Goal: Transaction & Acquisition: Purchase product/service

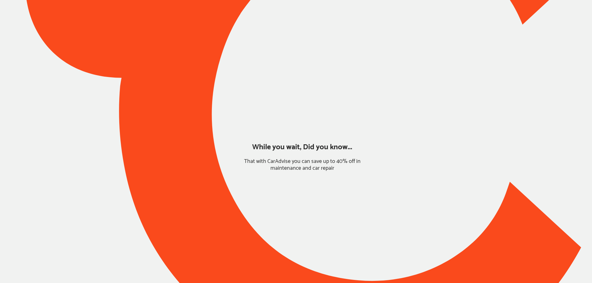
type input "*******"
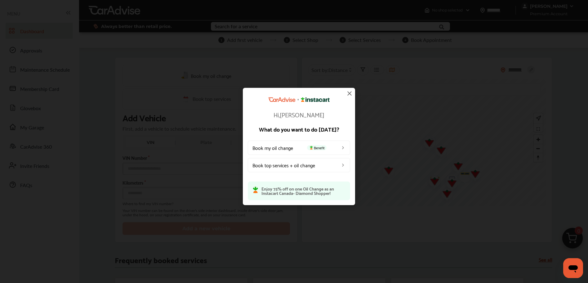
click at [347, 93] on img at bounding box center [349, 93] width 7 height 7
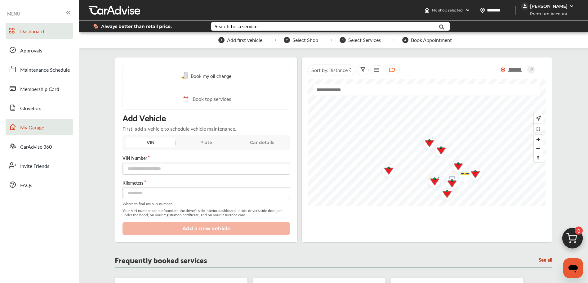
click at [51, 123] on link "My Garage" at bounding box center [39, 127] width 67 height 16
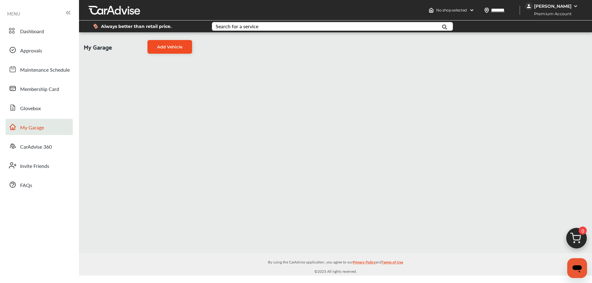
click at [168, 48] on span "Add Vehicle" at bounding box center [169, 46] width 25 height 5
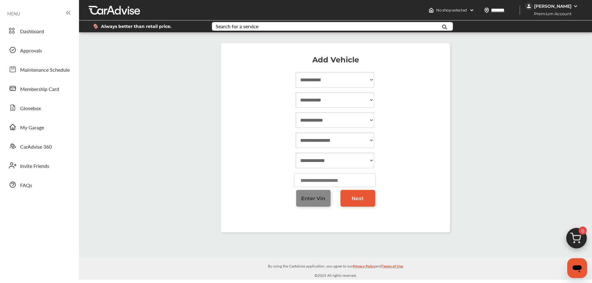
click at [310, 191] on link "Enter Vin" at bounding box center [313, 198] width 35 height 17
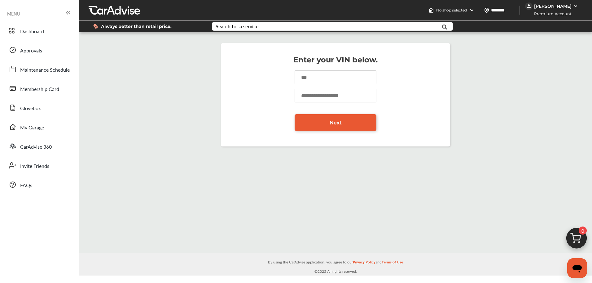
paste input "**********"
type input "**********"
click at [311, 95] on input "number" at bounding box center [336, 96] width 82 height 14
type input "*****"
click at [311, 120] on link "Next" at bounding box center [336, 122] width 82 height 17
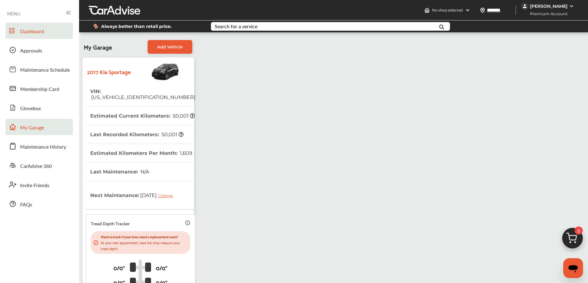
click at [45, 32] on link "Dashboard" at bounding box center [39, 31] width 67 height 16
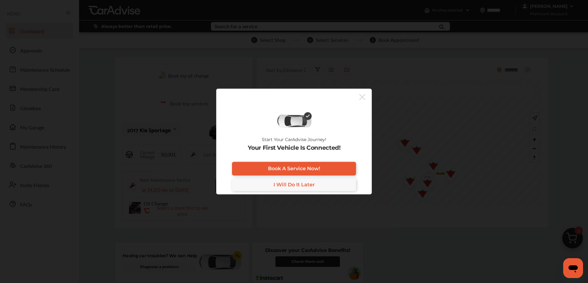
click at [360, 95] on icon at bounding box center [362, 97] width 6 height 10
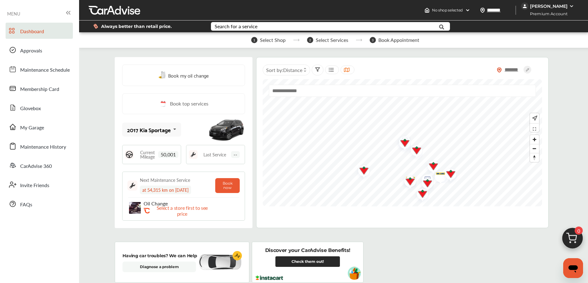
click at [573, 237] on img at bounding box center [572, 240] width 30 height 30
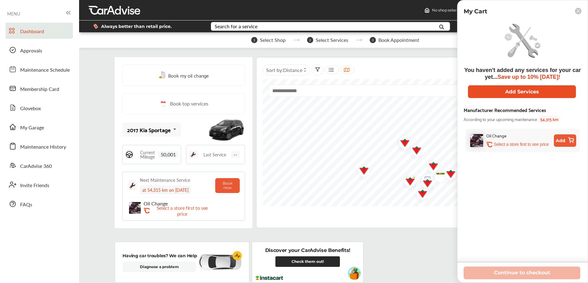
click at [500, 94] on button "Add Services" at bounding box center [522, 91] width 108 height 13
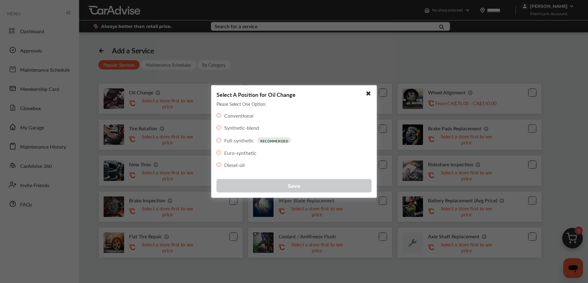
click at [249, 183] on button "Save" at bounding box center [293, 186] width 155 height 14
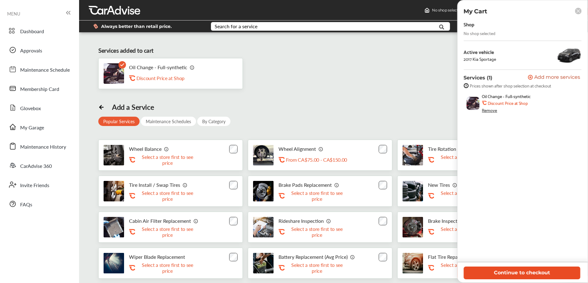
click at [488, 269] on button "Continue to checkout" at bounding box center [521, 272] width 117 height 13
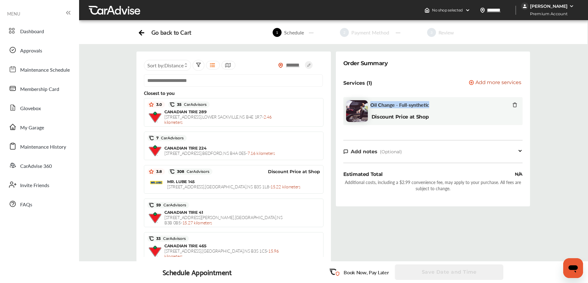
drag, startPoint x: 369, startPoint y: 104, endPoint x: 440, endPoint y: 104, distance: 70.7
click at [440, 104] on div "Oil Change - Full-synthetic" at bounding box center [443, 105] width 147 height 7
click at [33, 32] on span "Dashboard" at bounding box center [32, 32] width 24 height 8
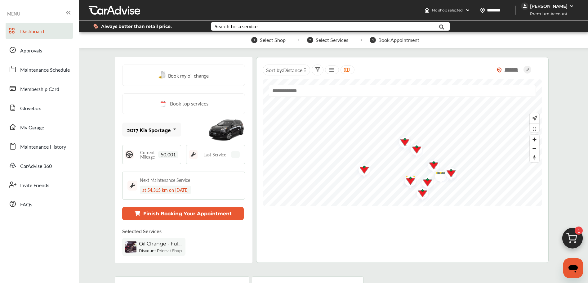
click at [573, 232] on img at bounding box center [572, 240] width 30 height 30
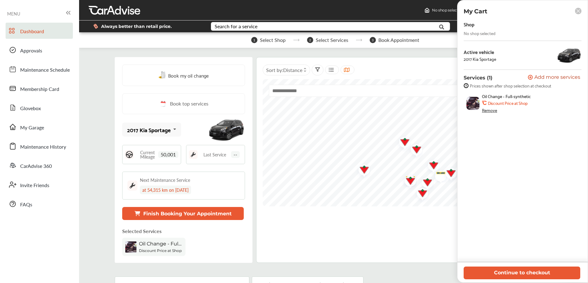
click at [578, 10] on rect at bounding box center [578, 11] width 7 height 7
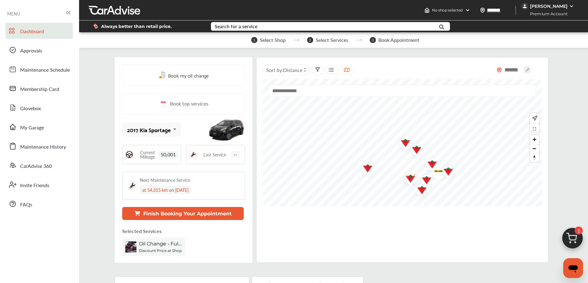
click at [575, 237] on img at bounding box center [572, 240] width 30 height 30
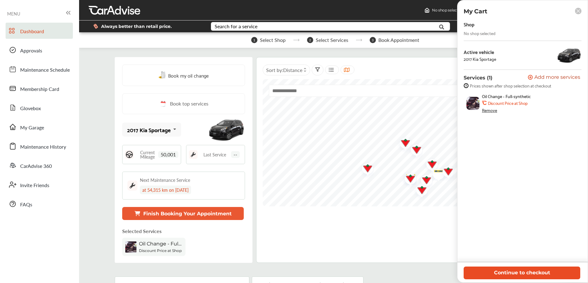
click at [499, 271] on button "Continue to checkout" at bounding box center [521, 272] width 117 height 13
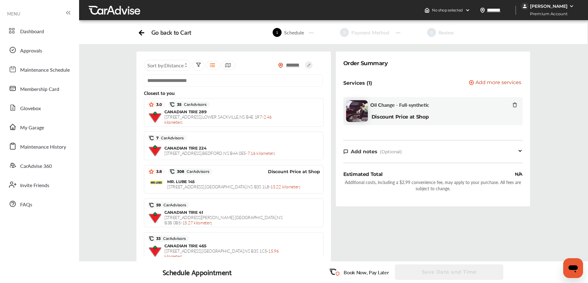
click at [175, 81] on input "text" at bounding box center [233, 80] width 179 height 12
click at [334, 126] on div "Order Summary Services (1) Add a service Add more services Oil Change - Full-sy…" at bounding box center [432, 163] width 199 height 224
click at [177, 79] on input "text" at bounding box center [233, 80] width 179 height 12
click at [558, 4] on div "[PERSON_NAME]" at bounding box center [548, 6] width 37 height 6
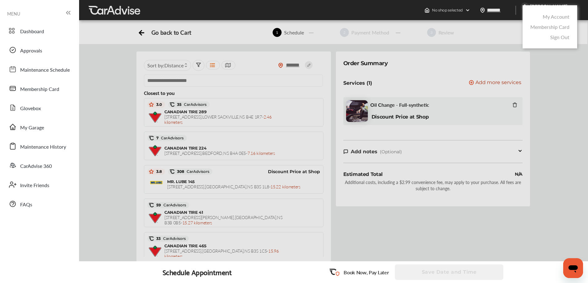
click at [550, 17] on link "My Account" at bounding box center [555, 16] width 27 height 7
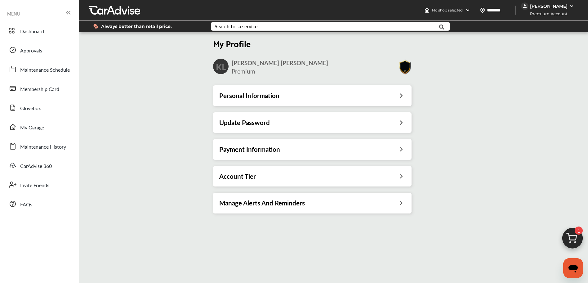
click at [283, 179] on div "Account Tier" at bounding box center [312, 176] width 186 height 8
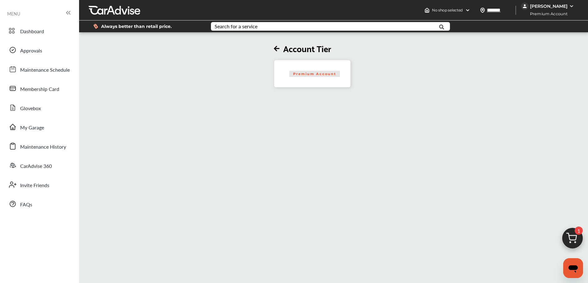
click at [545, 5] on div "[PERSON_NAME]" at bounding box center [548, 6] width 37 height 6
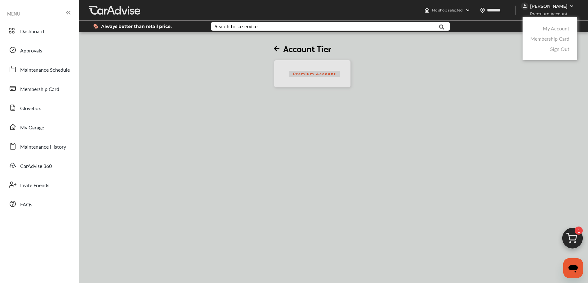
click at [468, 62] on div at bounding box center [294, 157] width 588 height 314
